Goal: Register for event/course

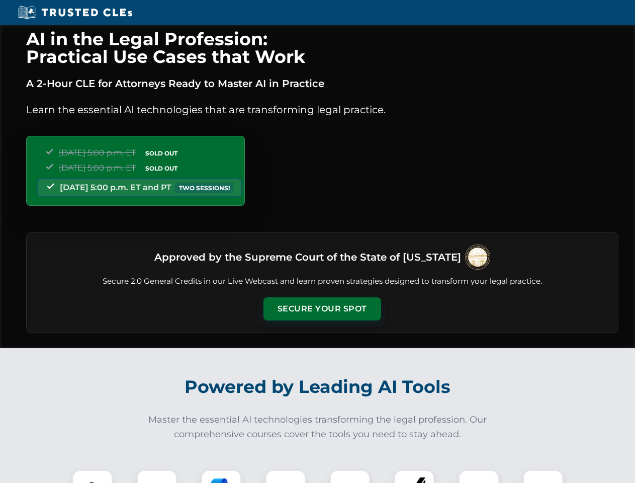
click at [322, 309] on button "Secure Your Spot" at bounding box center [323, 308] width 118 height 23
click at [93, 476] on img at bounding box center [92, 489] width 29 height 29
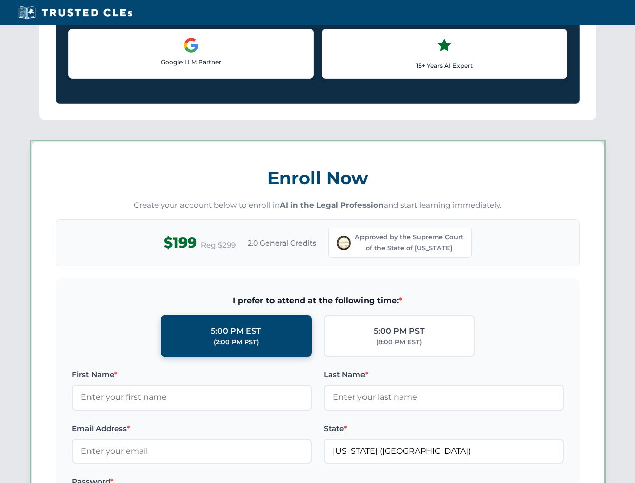
click at [221, 476] on label "Password *" at bounding box center [192, 482] width 240 height 12
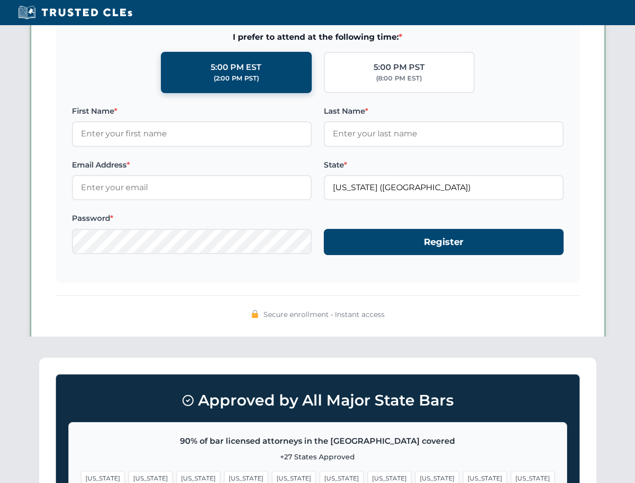
click at [463, 476] on span "[US_STATE]" at bounding box center [485, 478] width 44 height 15
